Goal: Information Seeking & Learning: Learn about a topic

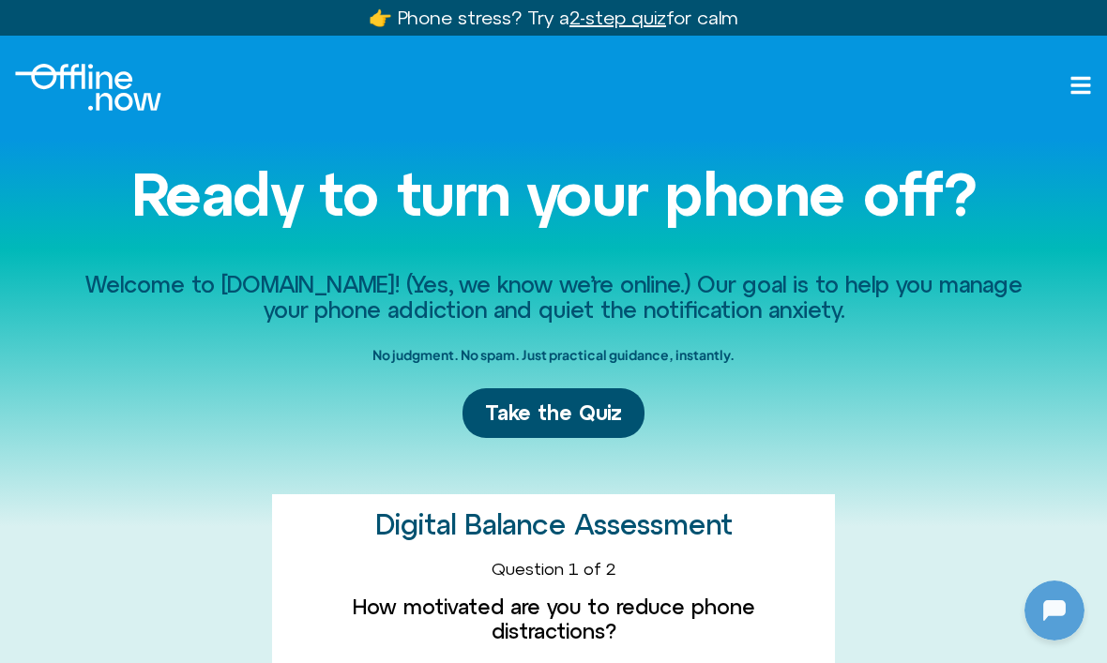
click at [1045, 610] on div at bounding box center [1055, 611] width 60 height 60
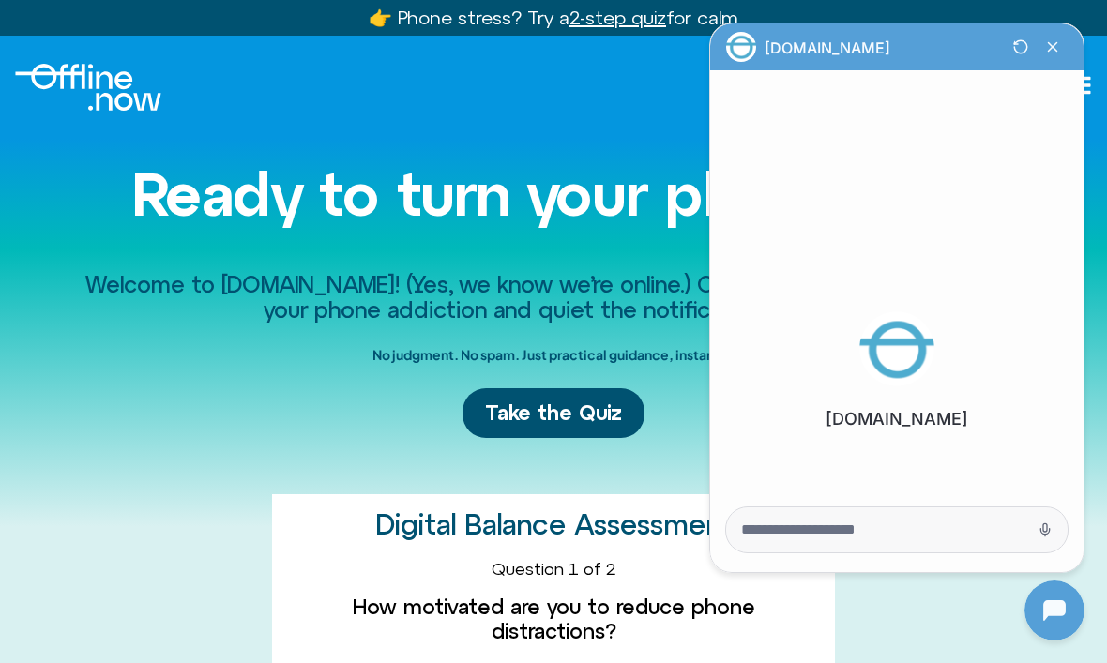
click at [875, 354] on img at bounding box center [896, 349] width 75 height 75
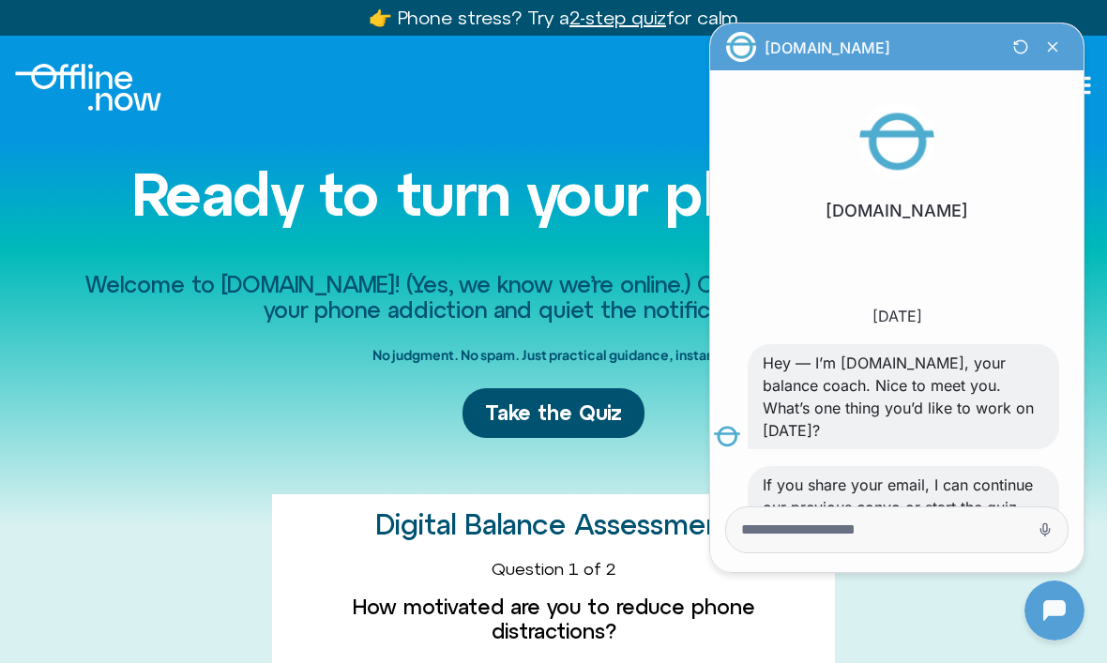
click at [1045, 602] on div at bounding box center [1055, 611] width 60 height 60
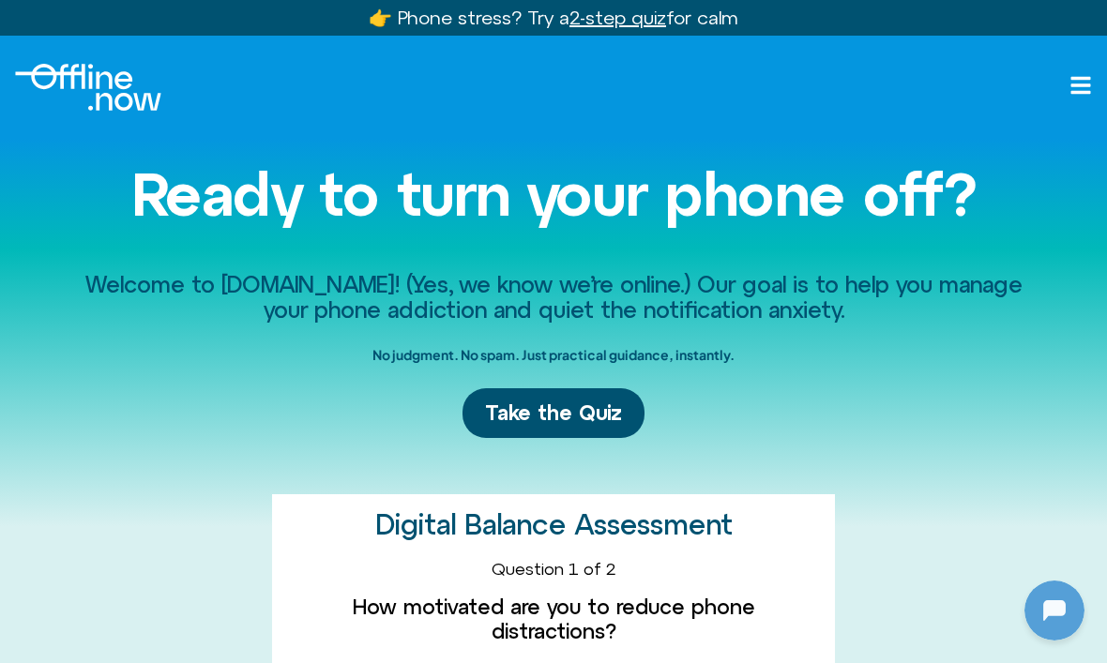
click at [583, 415] on span "Take the Quiz" at bounding box center [553, 413] width 137 height 27
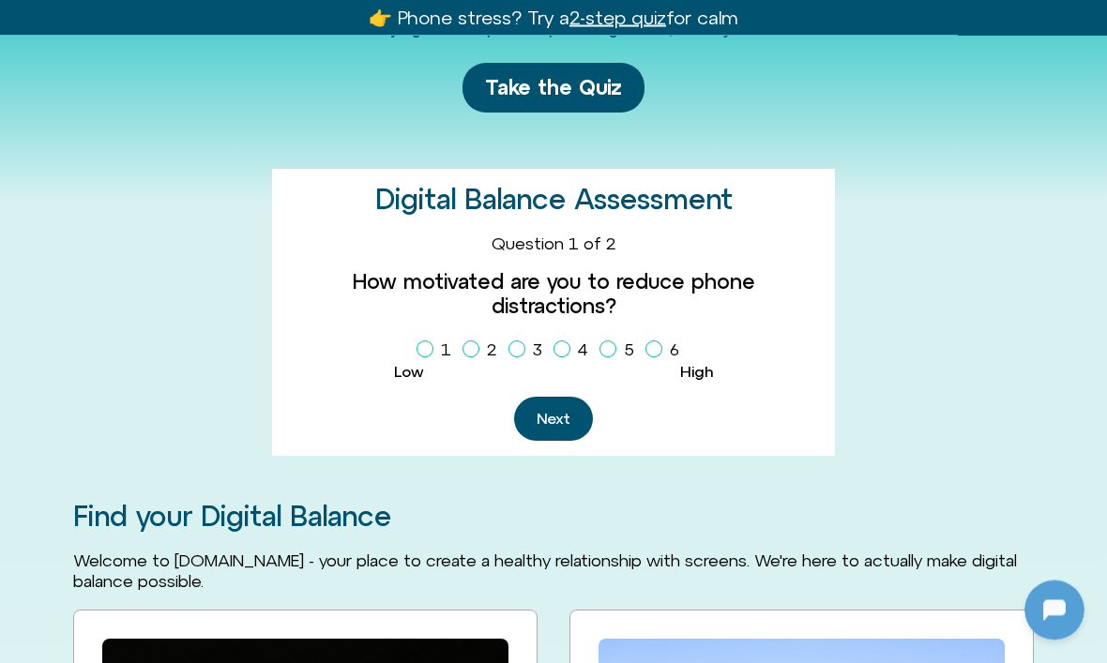
scroll to position [456, 0]
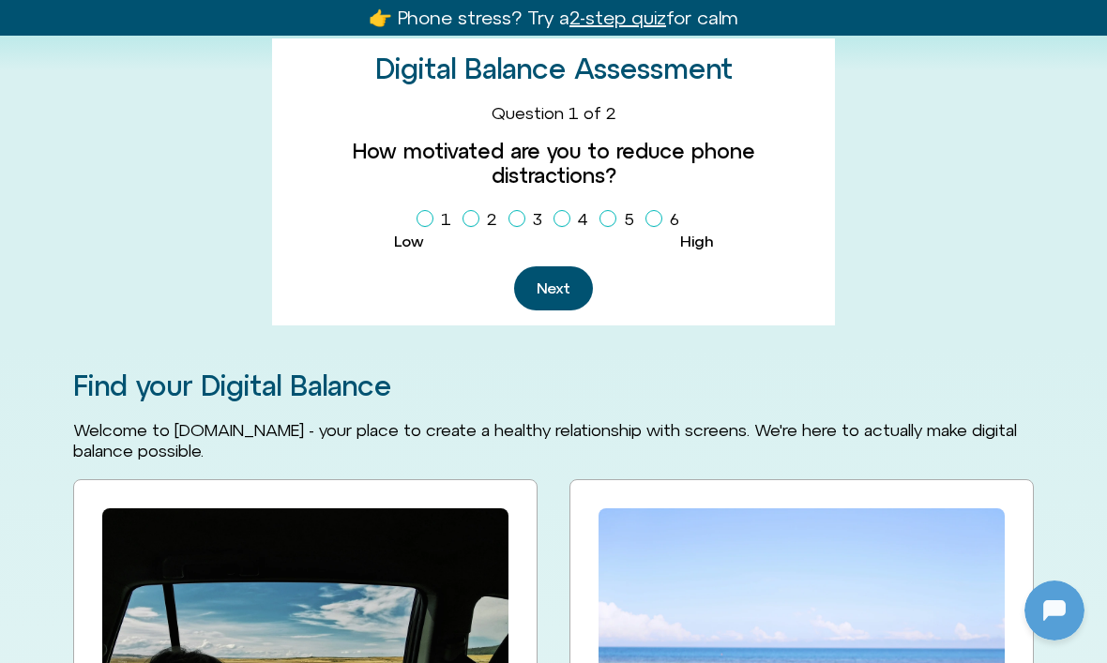
click at [556, 271] on button "Next" at bounding box center [553, 288] width 79 height 44
click at [422, 214] on icon "Homepage Sign Up" at bounding box center [424, 218] width 11 height 9
click at [477, 210] on span "Homepage Sign Up" at bounding box center [471, 218] width 17 height 17
click at [513, 210] on span "Homepage Sign Up" at bounding box center [517, 218] width 17 height 17
click at [570, 210] on span "Homepage Sign Up" at bounding box center [562, 218] width 17 height 17
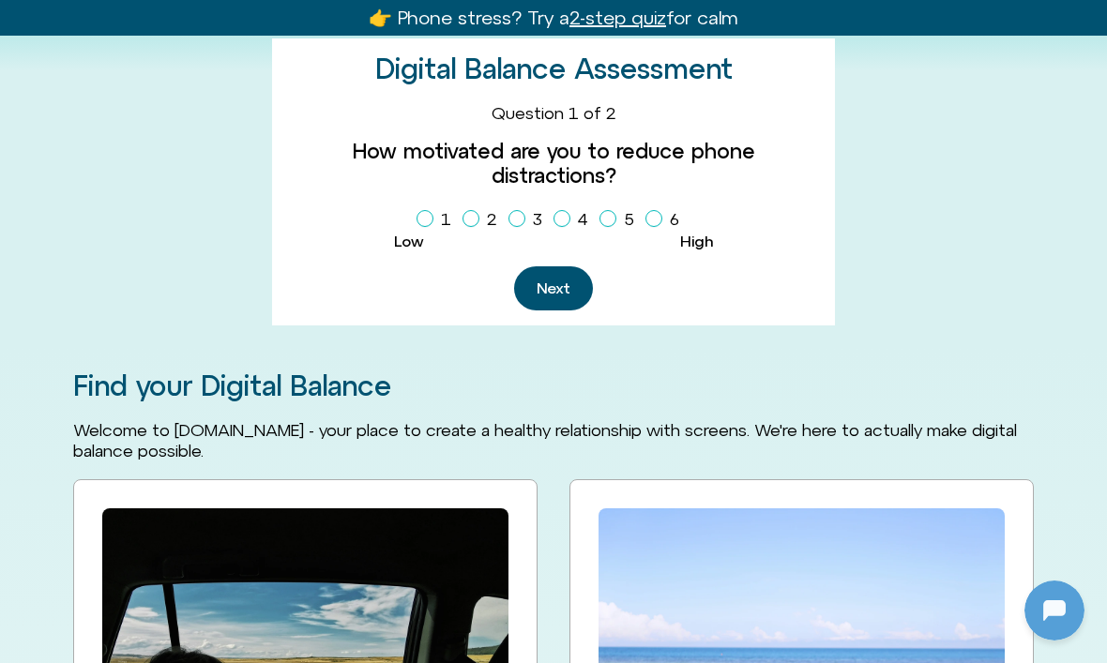
click at [603, 214] on icon "Homepage Sign Up" at bounding box center [607, 218] width 11 height 9
click at [554, 266] on button "Next" at bounding box center [553, 288] width 79 height 44
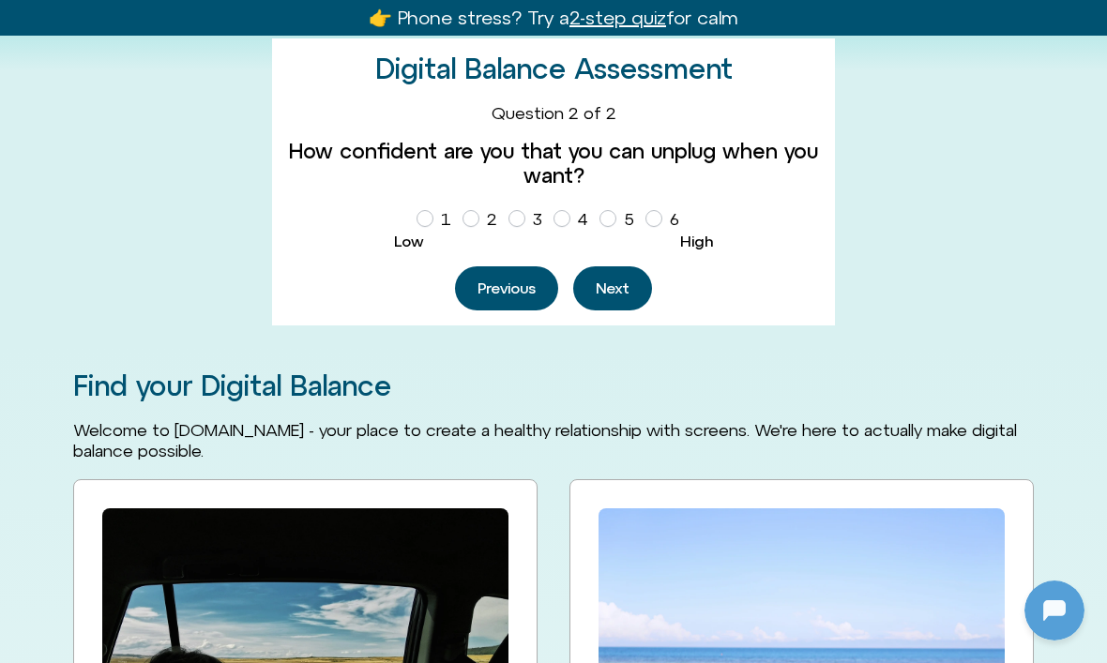
click at [492, 285] on button "Previous" at bounding box center [506, 288] width 103 height 44
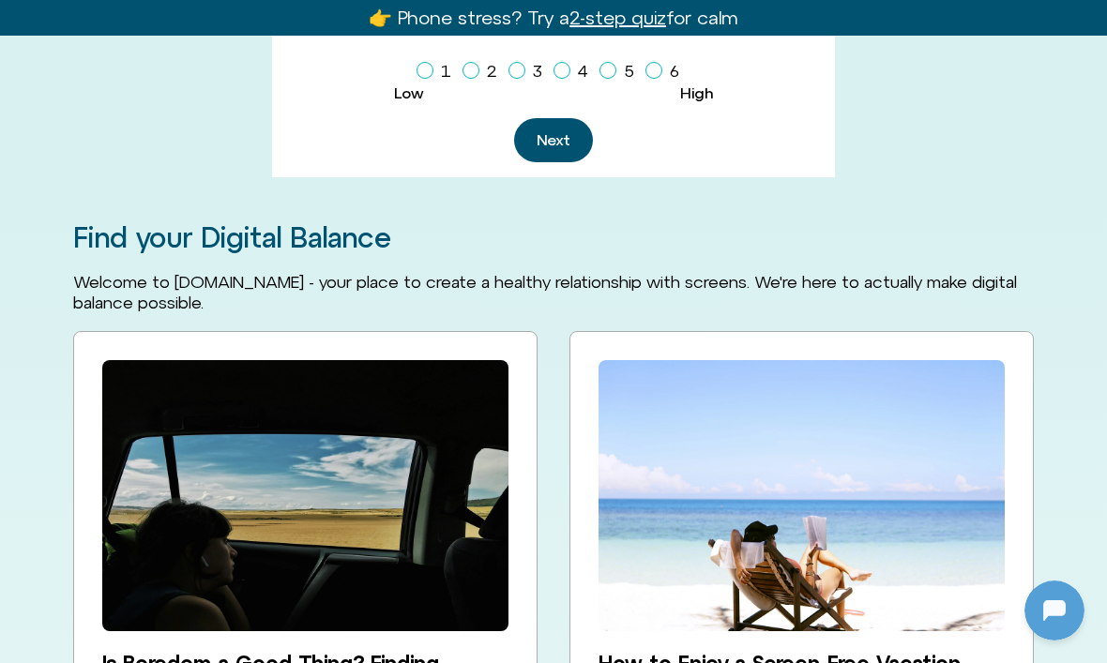
scroll to position [606, 0]
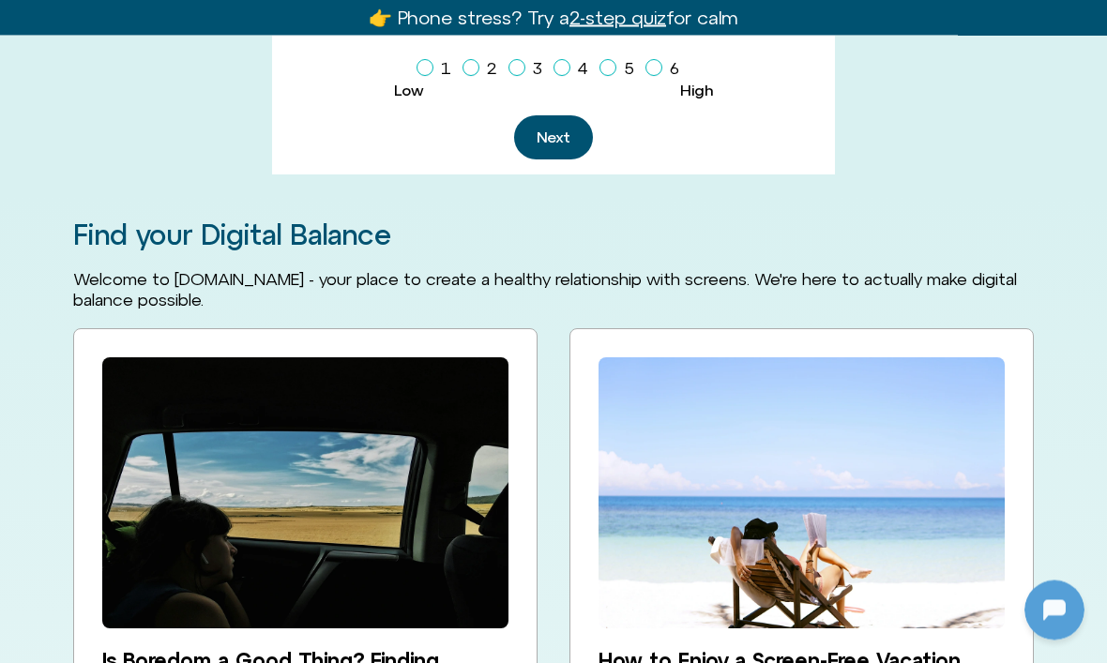
click at [236, 499] on img at bounding box center [305, 493] width 406 height 271
click at [559, 116] on button "Next" at bounding box center [553, 138] width 79 height 44
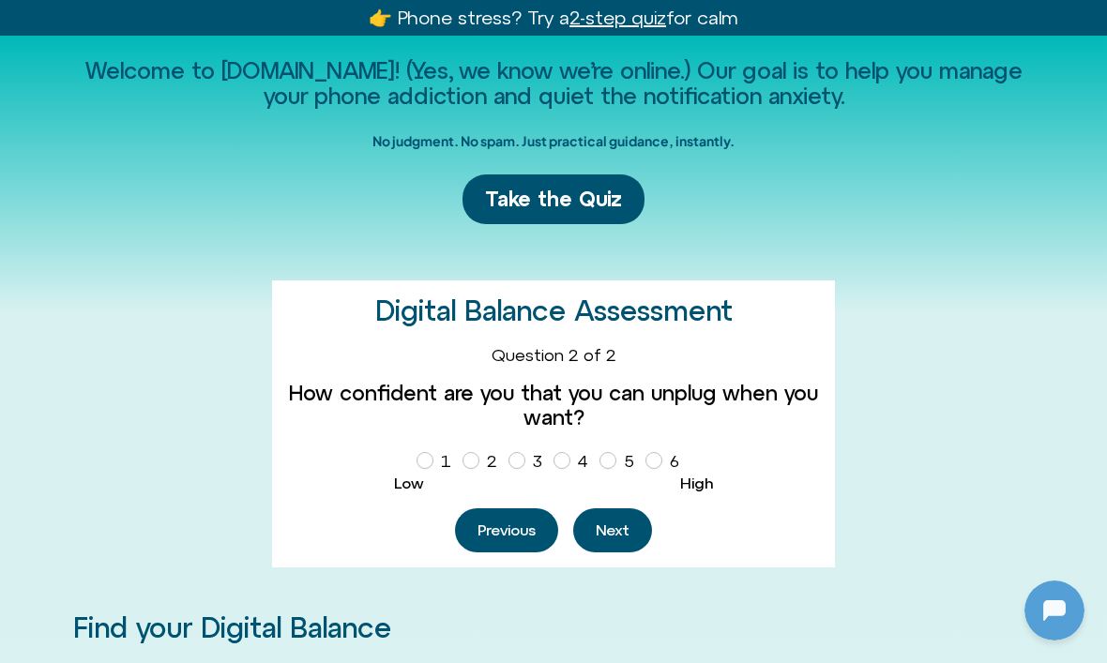
scroll to position [205, 0]
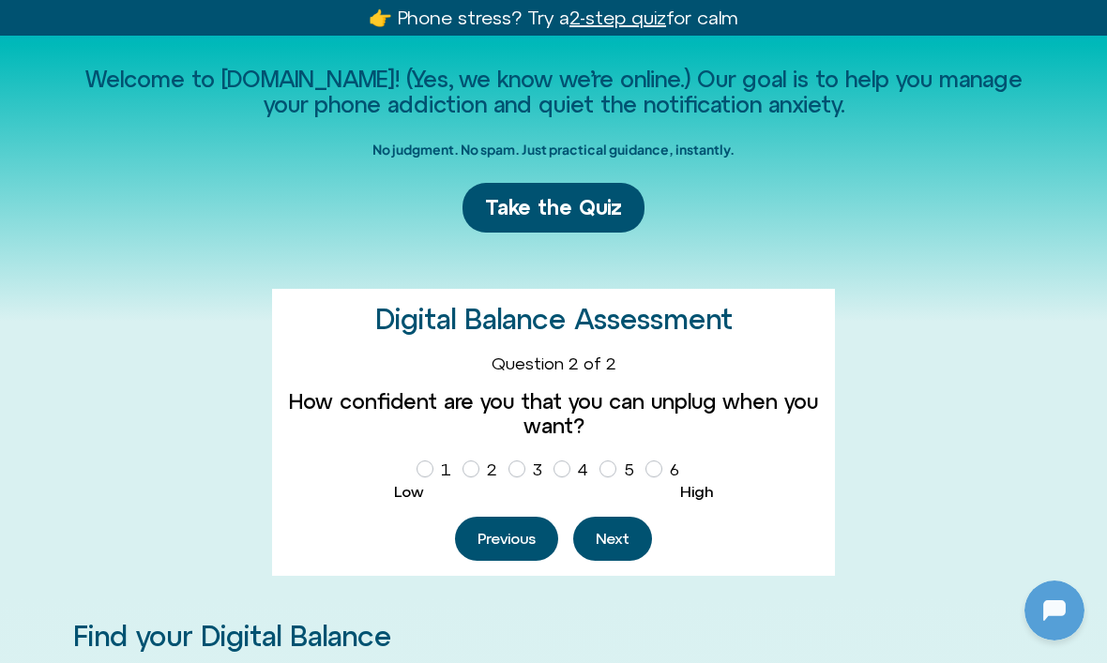
click at [525, 224] on link "Take the Quiz" at bounding box center [554, 208] width 182 height 50
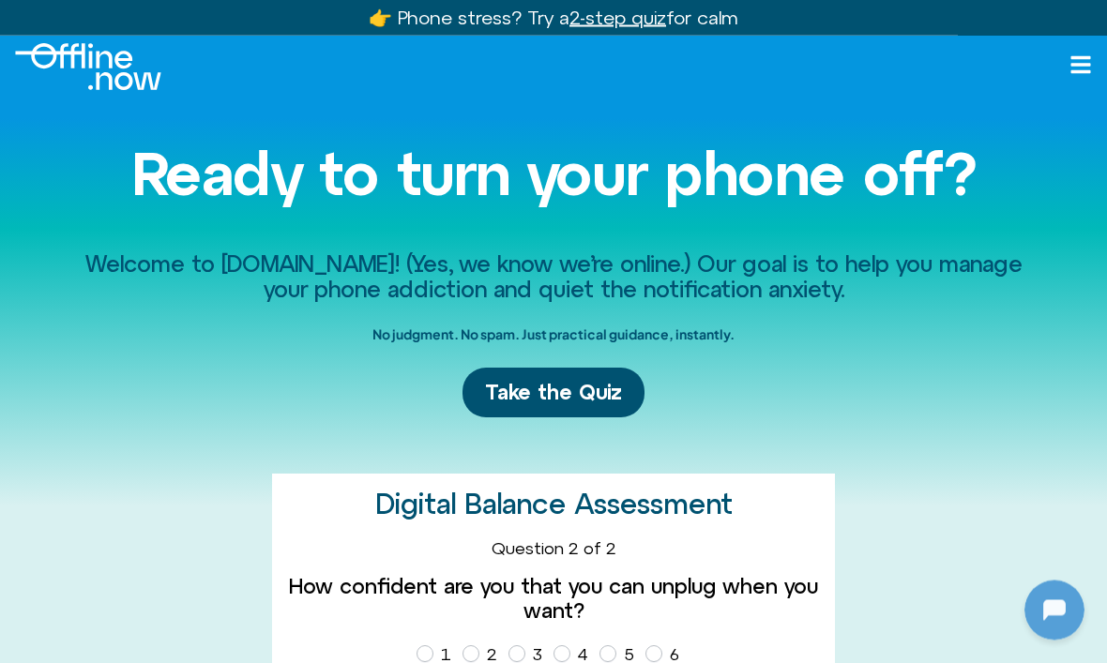
scroll to position [0, 0]
